Goal: Task Accomplishment & Management: Use online tool/utility

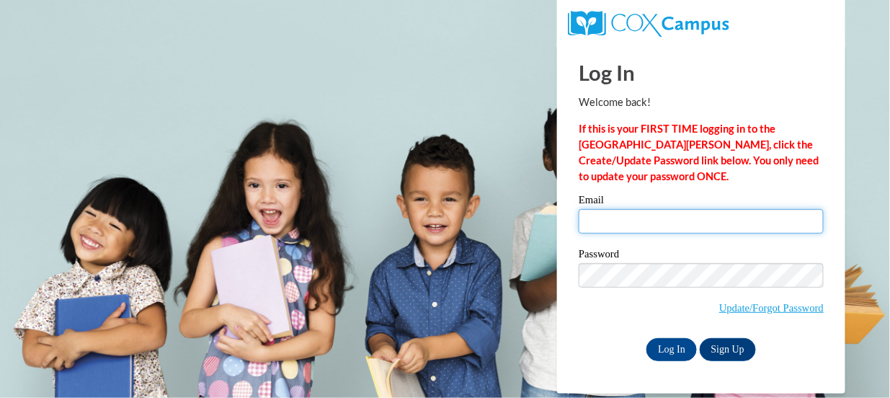
click at [727, 218] on input "Email" at bounding box center [701, 221] width 245 height 25
type input "mhinze@wmsd.net"
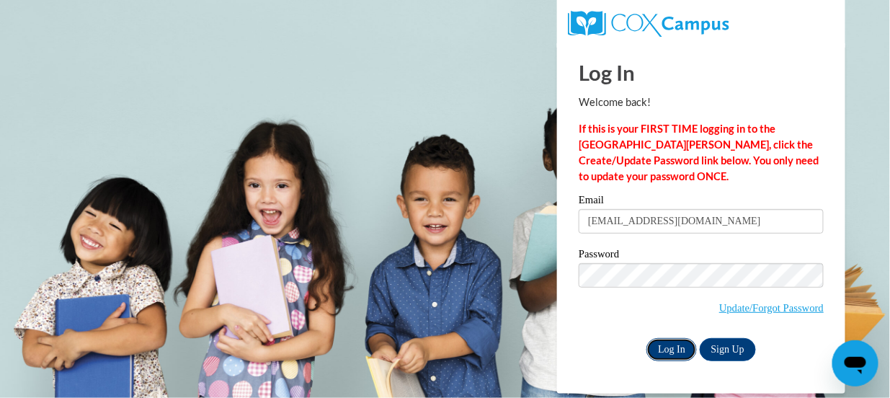
click at [670, 346] on input "Log In" at bounding box center [672, 349] width 50 height 23
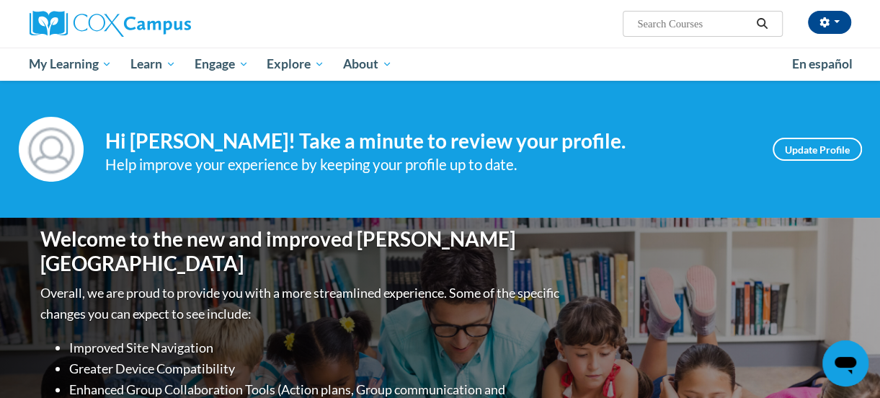
scroll to position [29, 0]
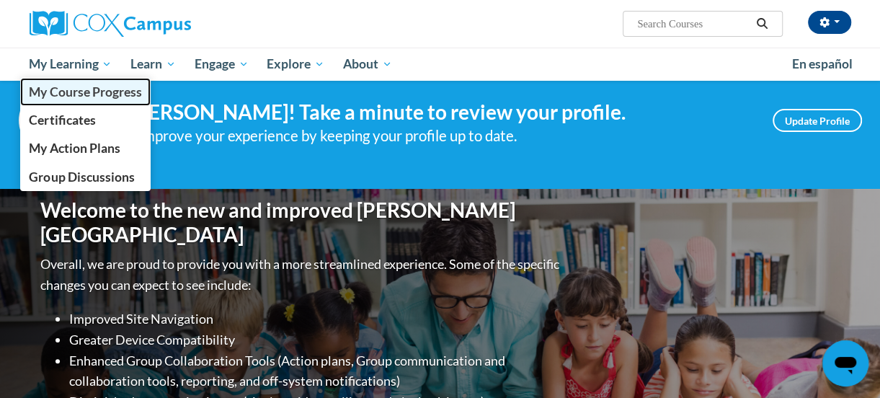
click at [102, 100] on link "My Course Progress" at bounding box center [85, 92] width 131 height 28
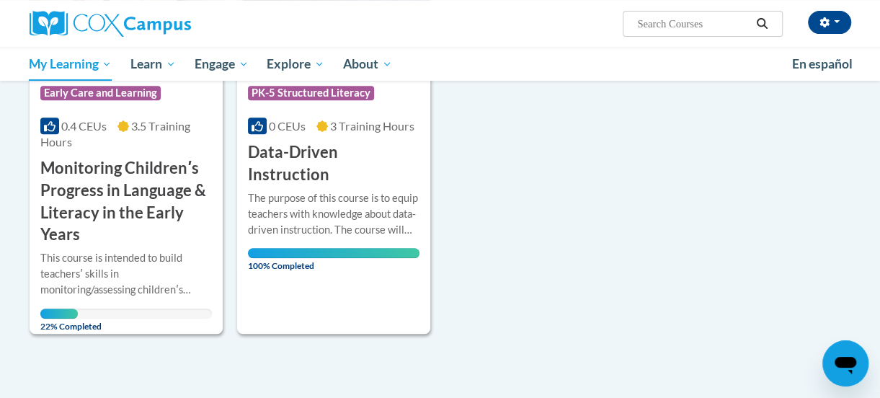
scroll to position [337, 0]
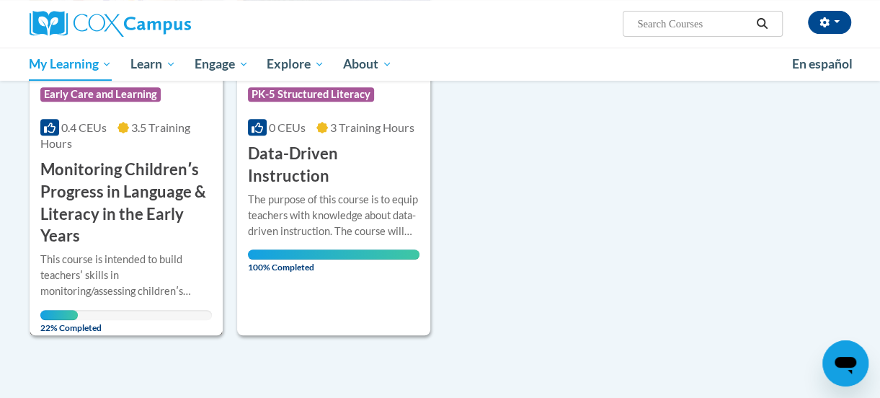
click at [105, 202] on h3 "Monitoring Childrenʹs Progress in Language & Literacy in the Early Years" at bounding box center [126, 203] width 172 height 89
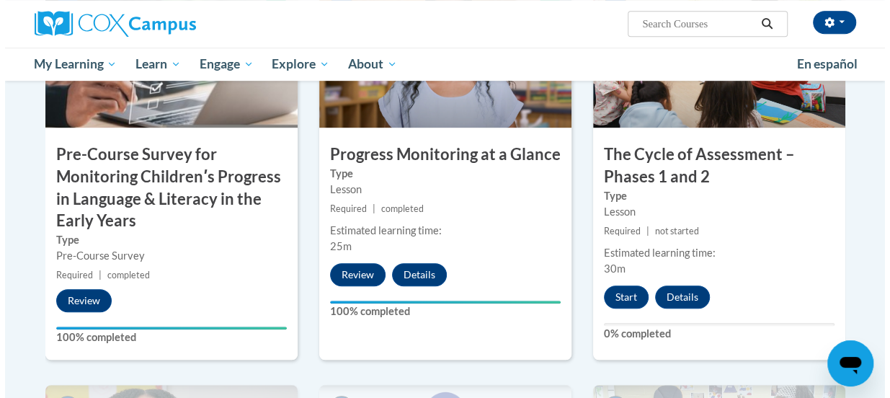
scroll to position [427, 0]
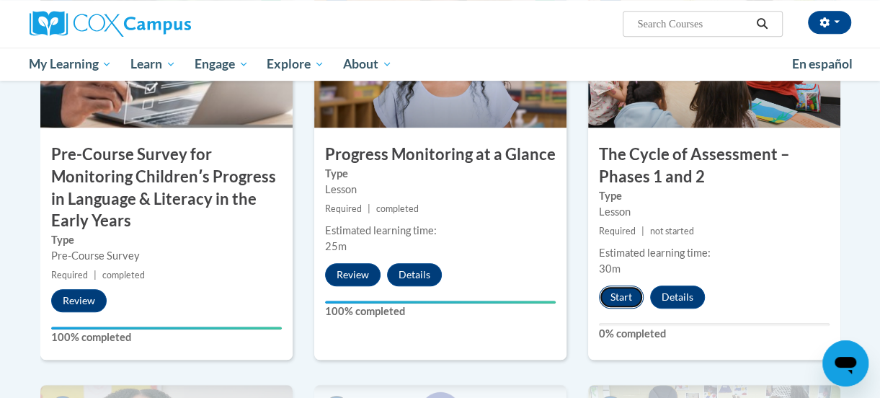
click at [616, 291] on button "Start" at bounding box center [621, 297] width 45 height 23
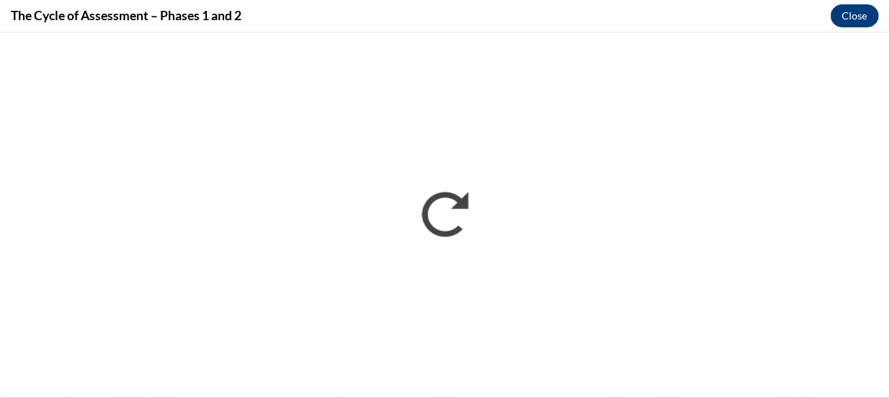
scroll to position [0, 0]
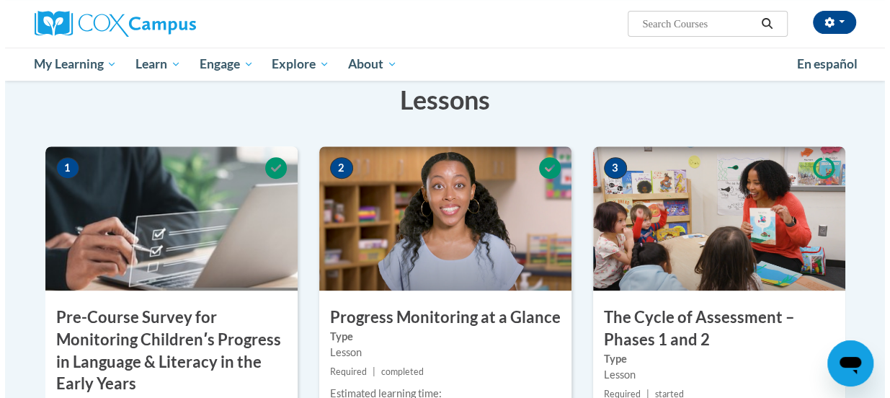
scroll to position [460, 0]
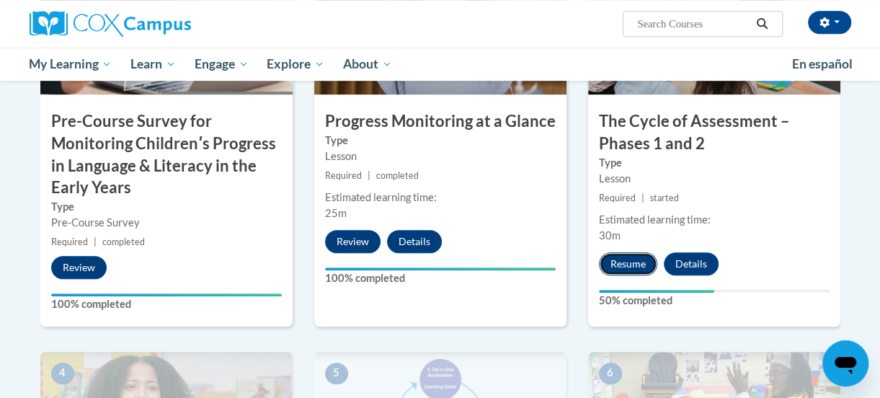
click at [621, 267] on button "Resume" at bounding box center [628, 263] width 58 height 23
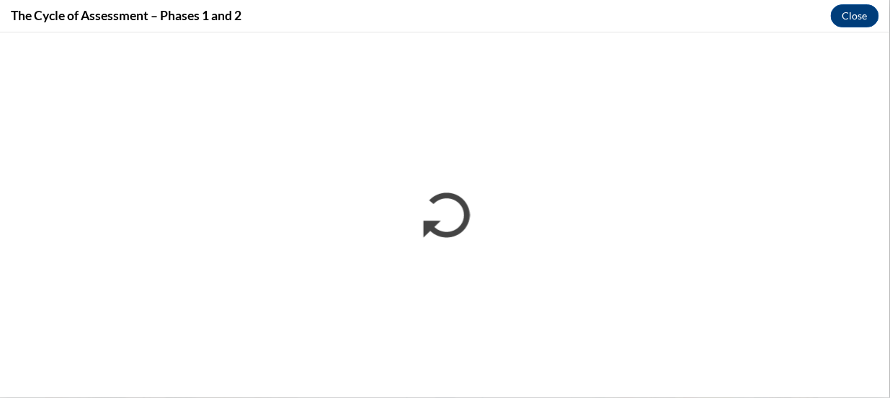
scroll to position [0, 0]
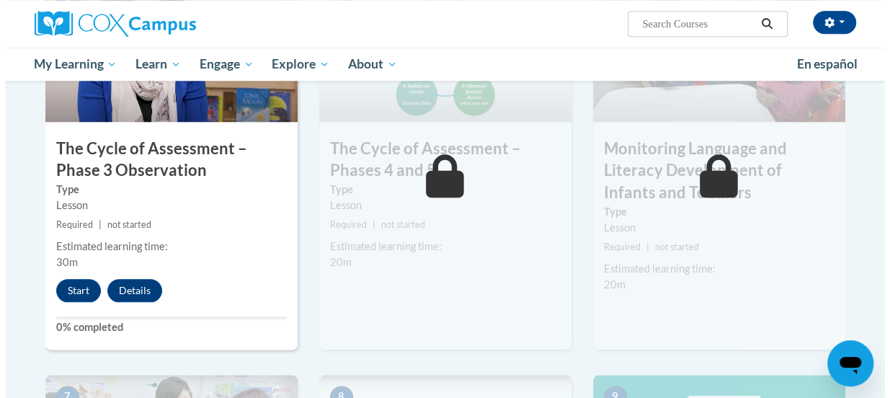
scroll to position [836, 0]
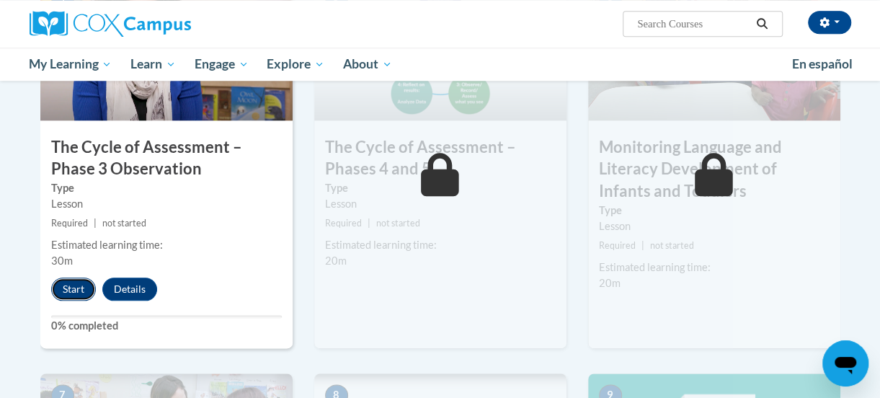
click at [76, 291] on button "Start" at bounding box center [73, 289] width 45 height 23
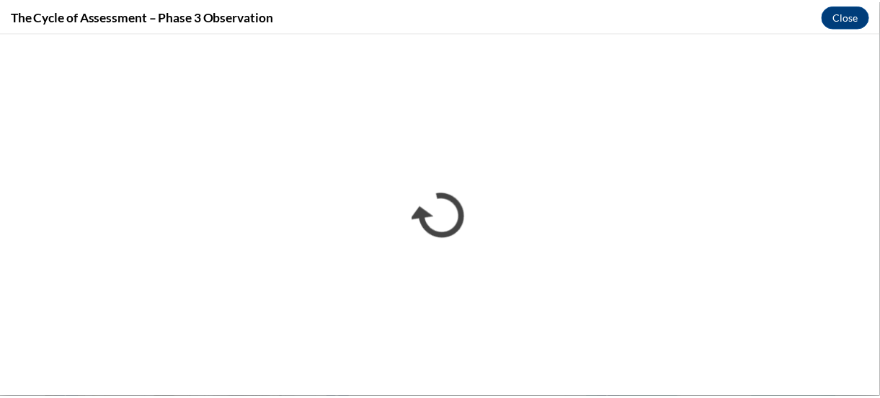
scroll to position [0, 0]
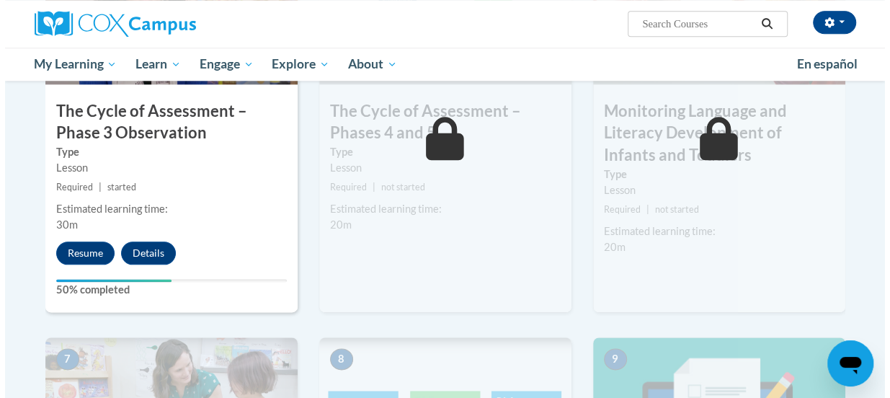
scroll to position [874, 0]
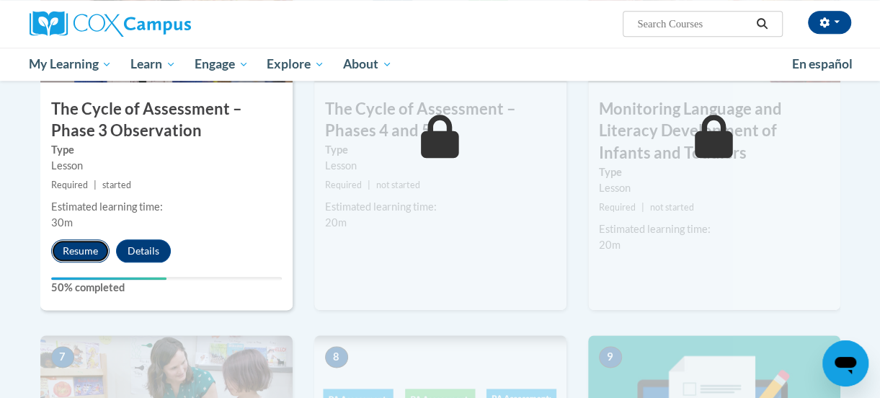
click at [74, 251] on button "Resume" at bounding box center [80, 250] width 58 height 23
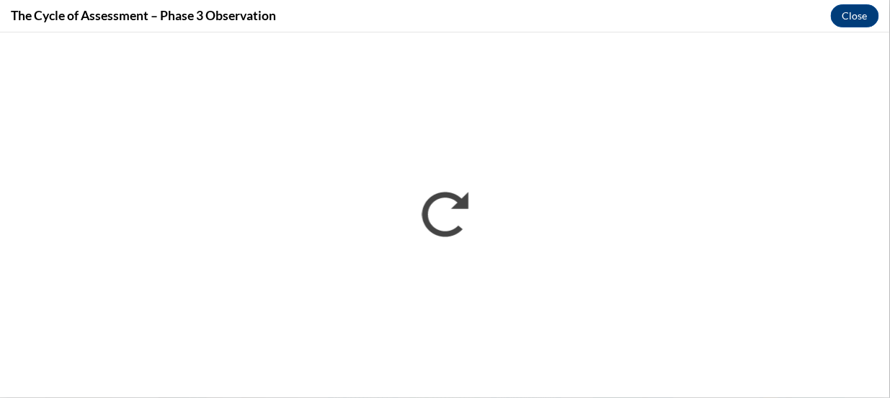
scroll to position [0, 0]
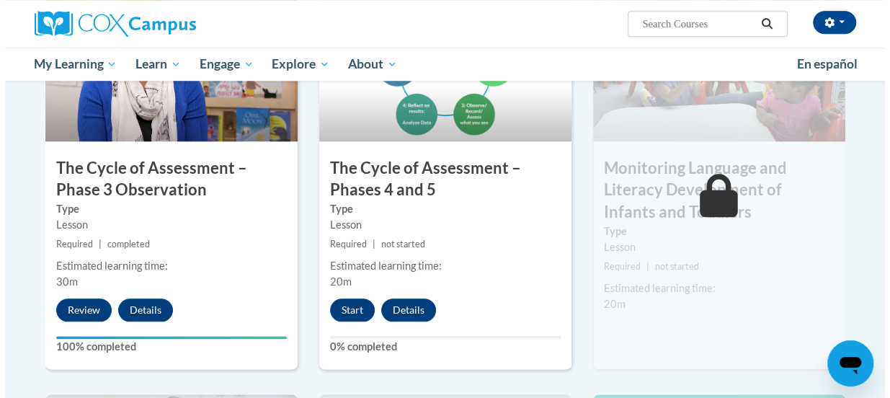
scroll to position [815, 0]
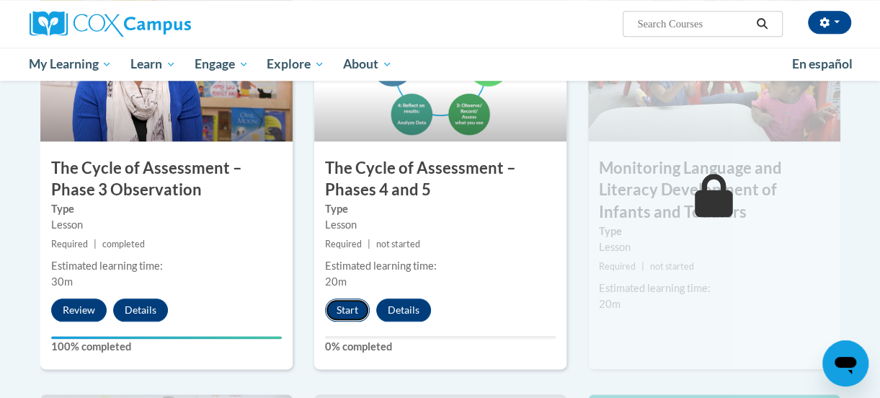
click at [337, 310] on button "Start" at bounding box center [347, 309] width 45 height 23
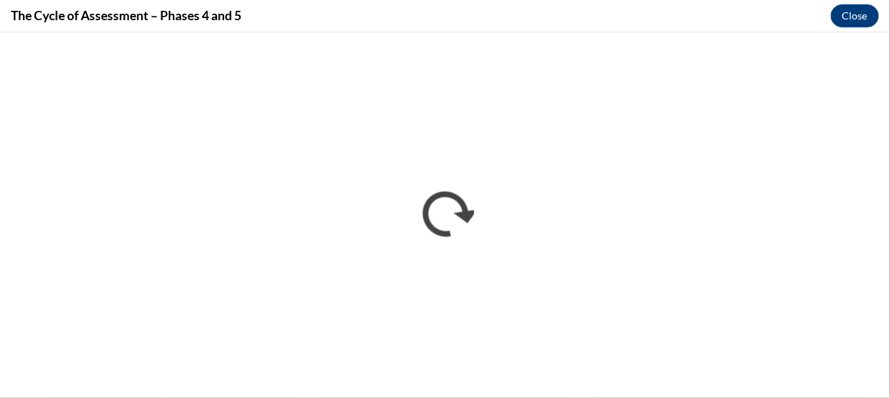
scroll to position [0, 0]
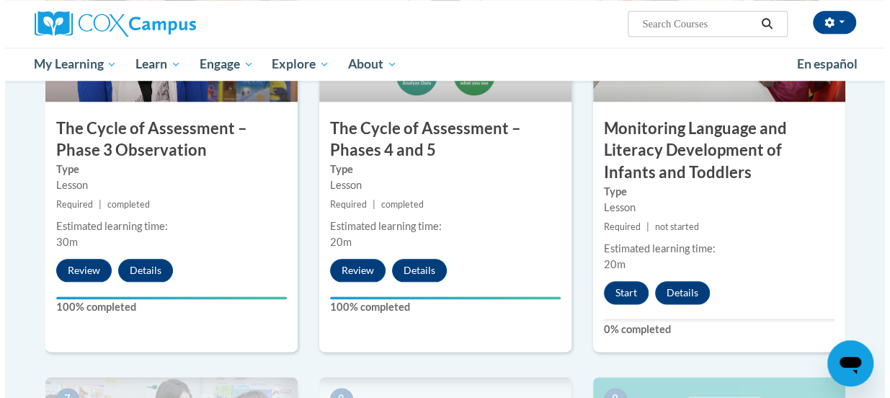
scroll to position [856, 0]
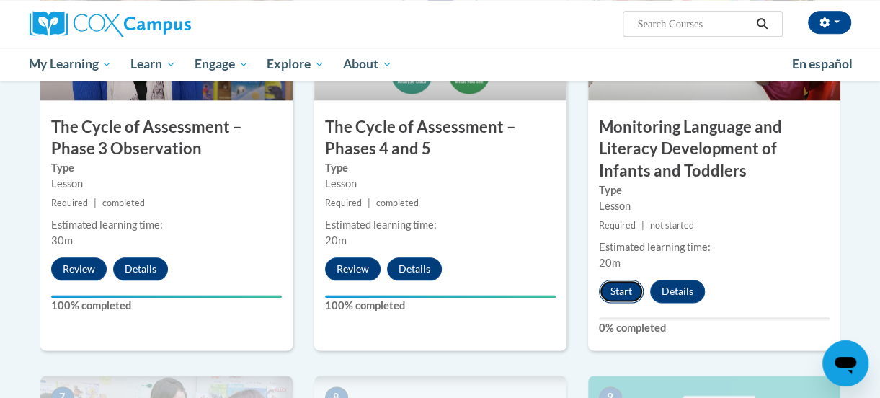
click at [616, 288] on button "Start" at bounding box center [621, 291] width 45 height 23
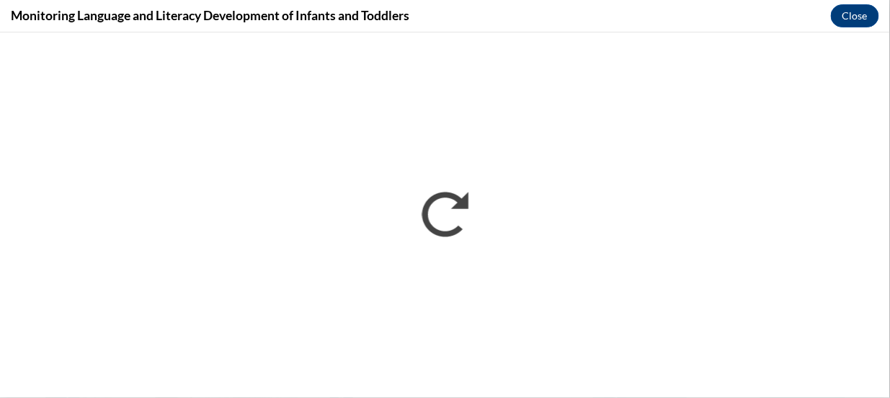
scroll to position [0, 0]
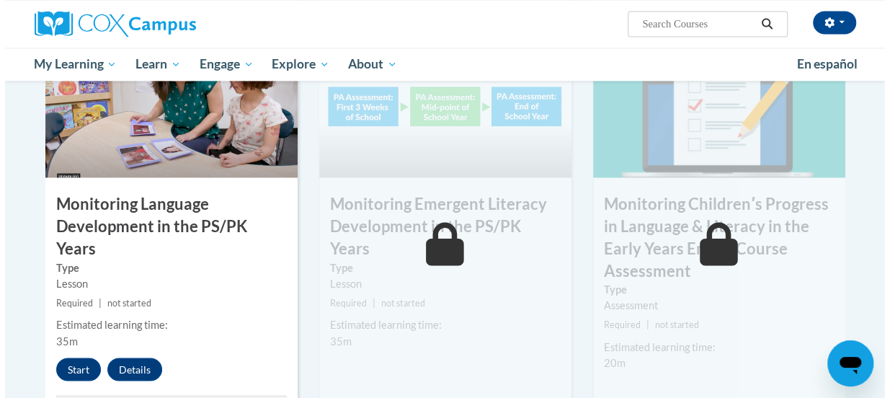
scroll to position [1268, 0]
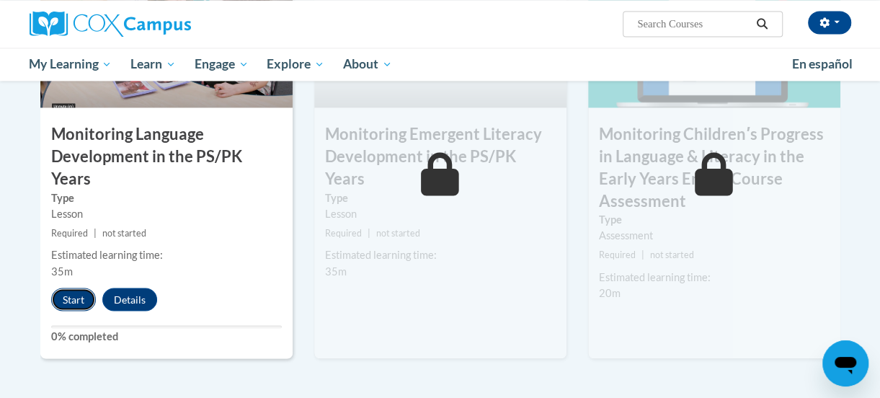
click at [75, 288] on button "Start" at bounding box center [73, 299] width 45 height 23
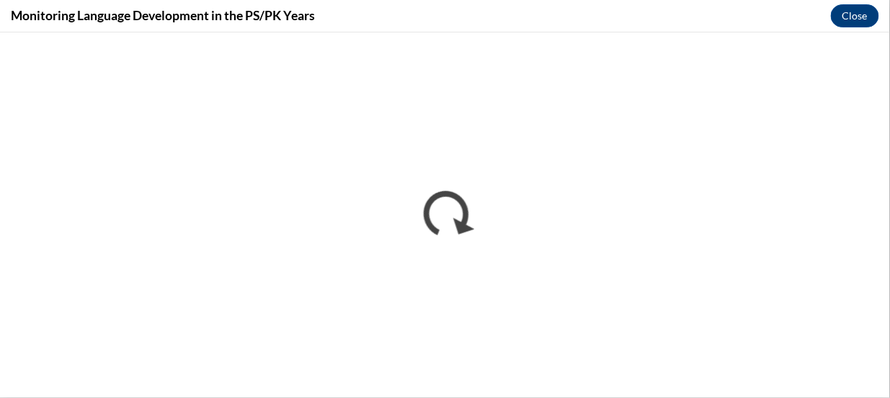
scroll to position [0, 0]
